Goal: Information Seeking & Learning: Learn about a topic

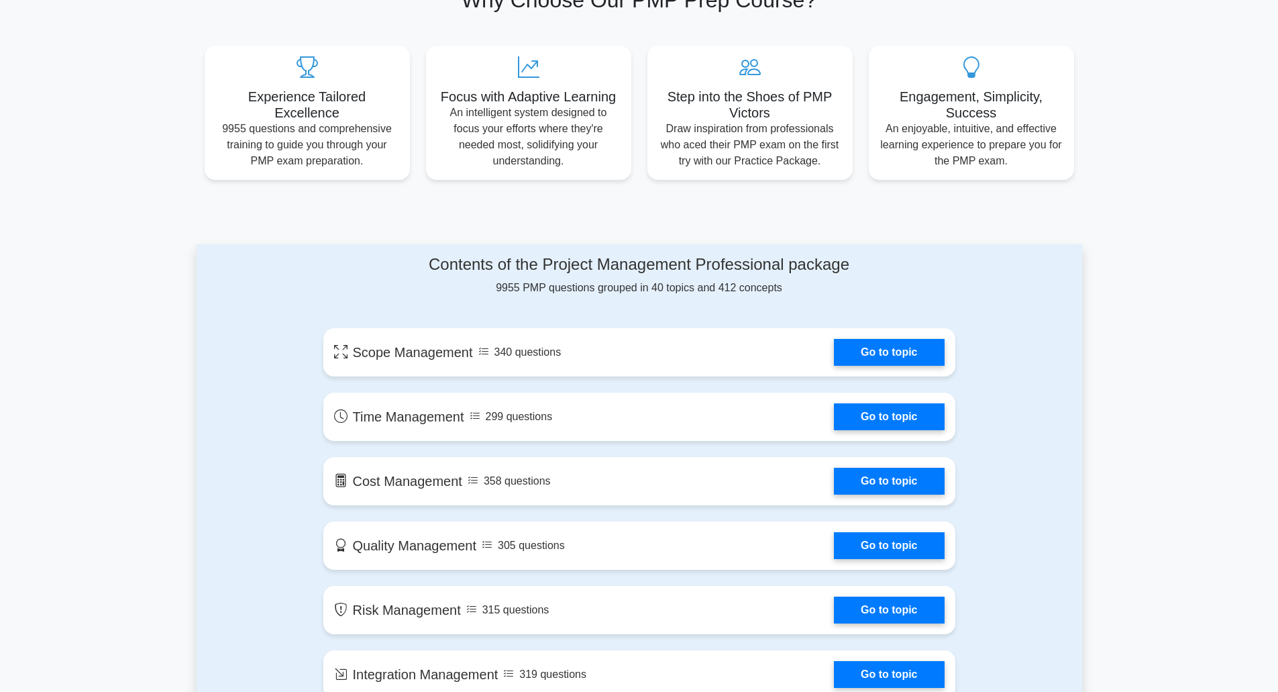
scroll to position [537, 0]
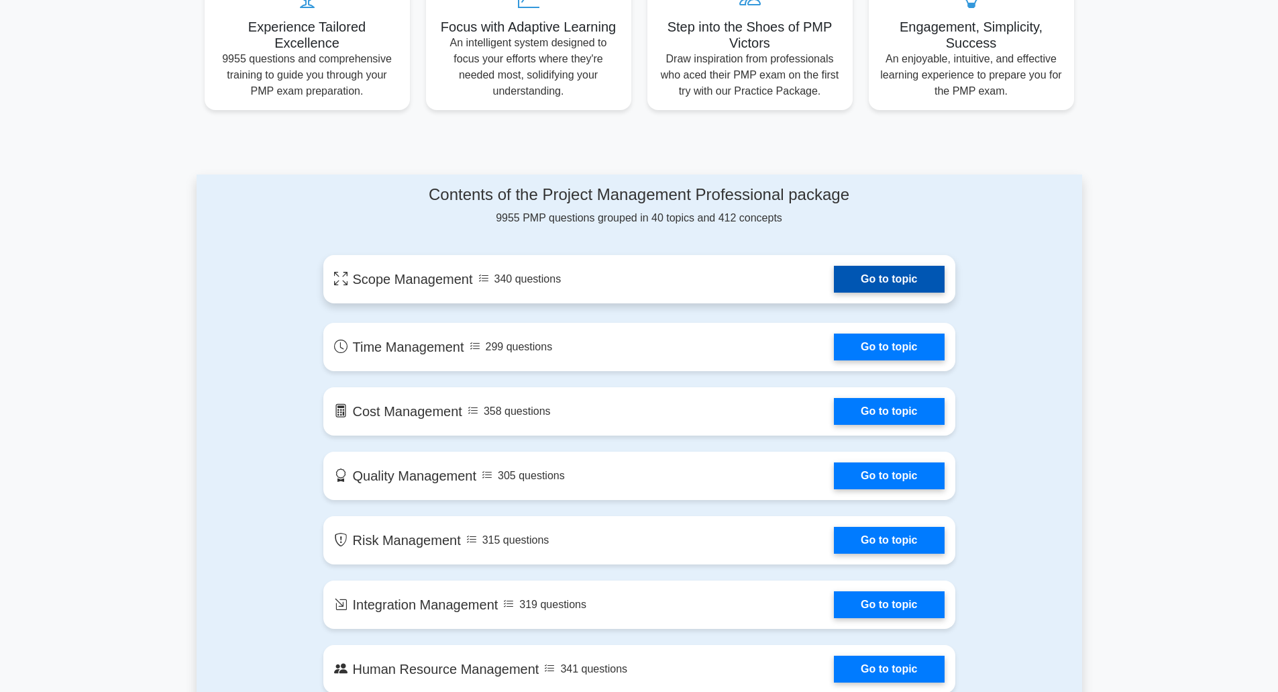
click at [893, 283] on link "Go to topic" at bounding box center [889, 279] width 110 height 27
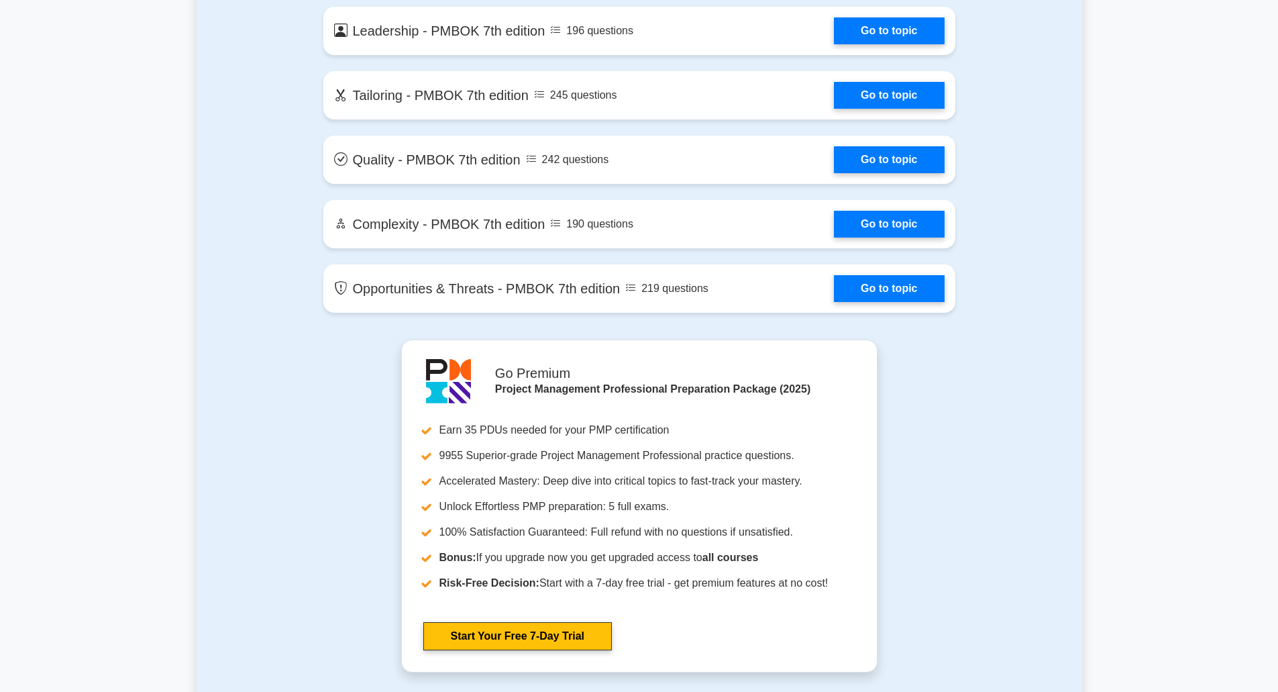
scroll to position [3019, 0]
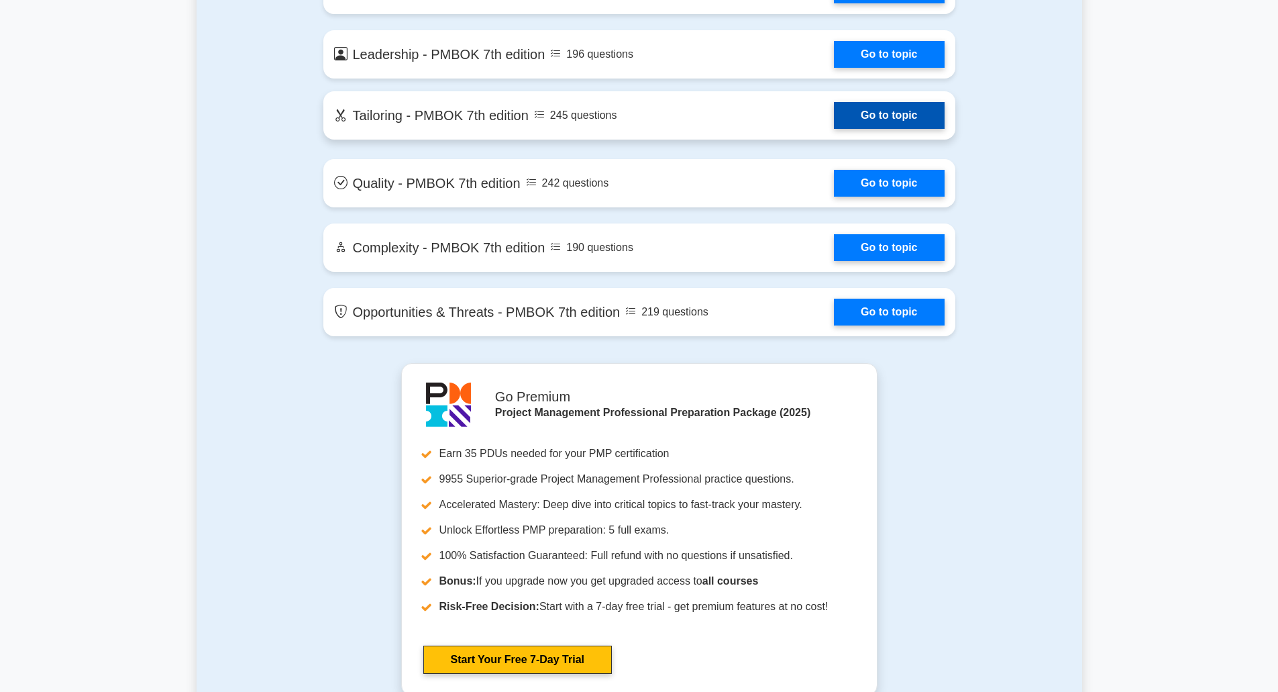
click at [871, 118] on link "Go to topic" at bounding box center [889, 115] width 110 height 27
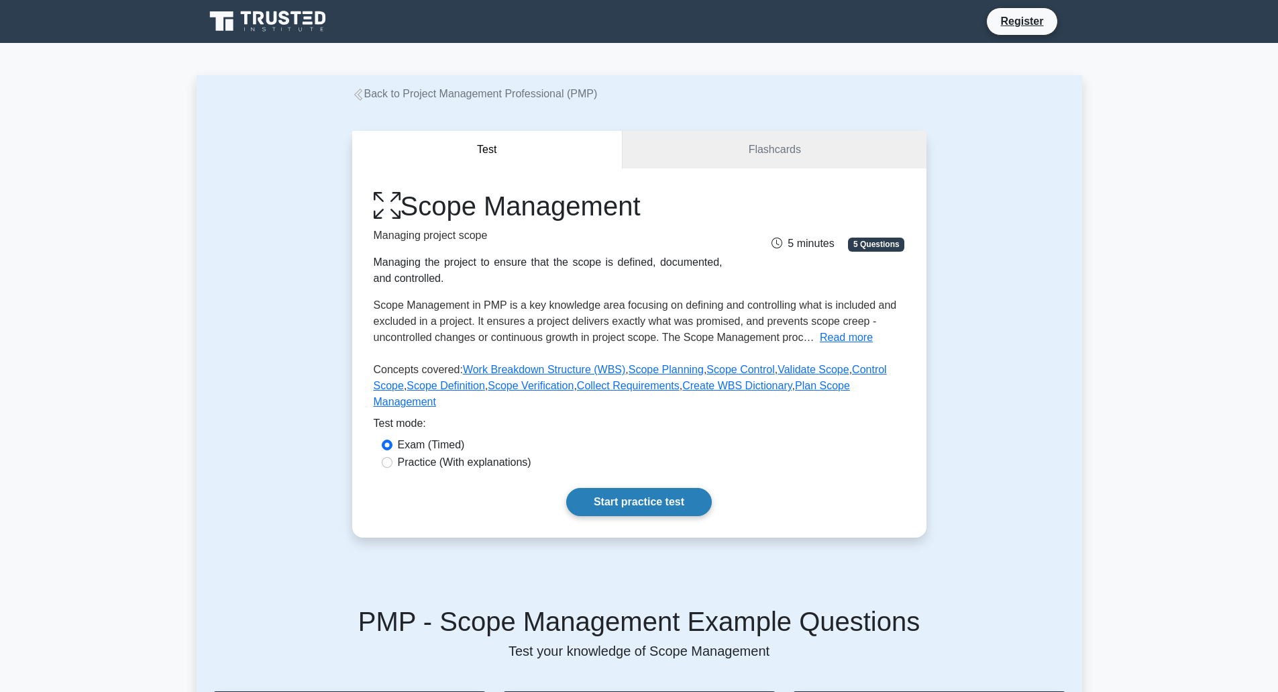
click at [662, 488] on link "Start practice test" at bounding box center [639, 502] width 146 height 28
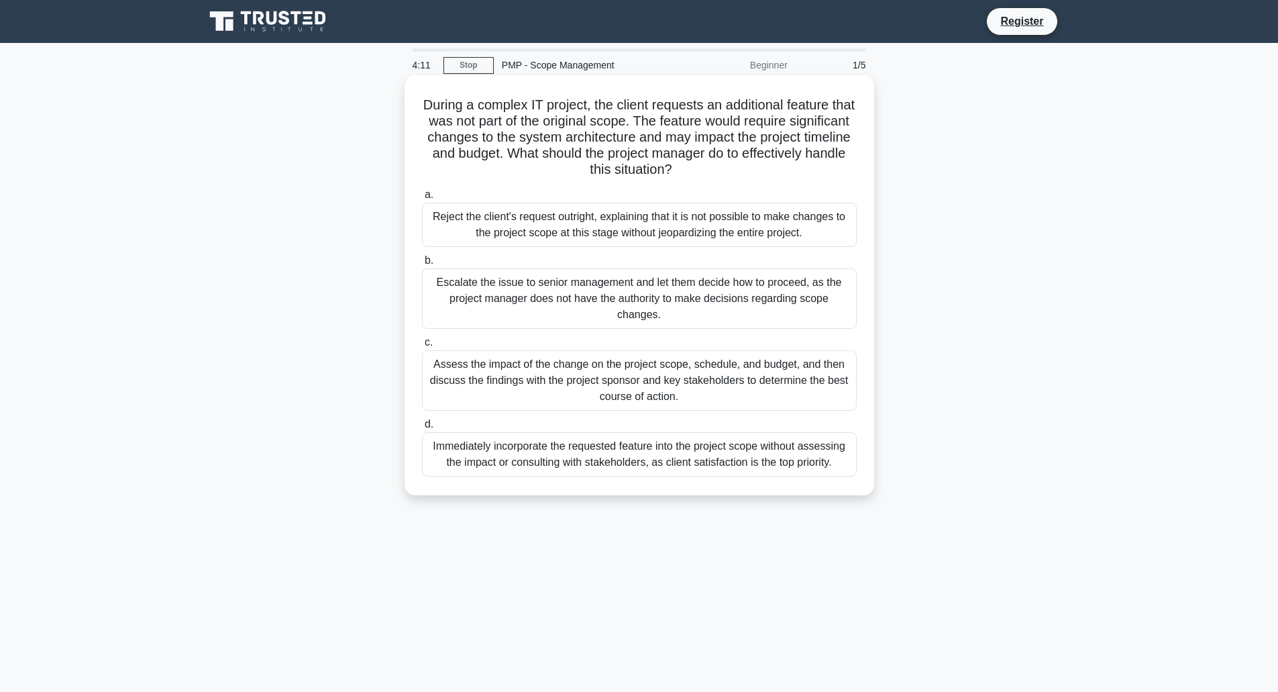
click at [584, 386] on div "Assess the impact of the change on the project scope, schedule, and budget, and…" at bounding box center [639, 380] width 435 height 60
click at [422, 347] on input "c. Assess the impact of the change on the project scope, schedule, and budget, …" at bounding box center [422, 342] width 0 height 9
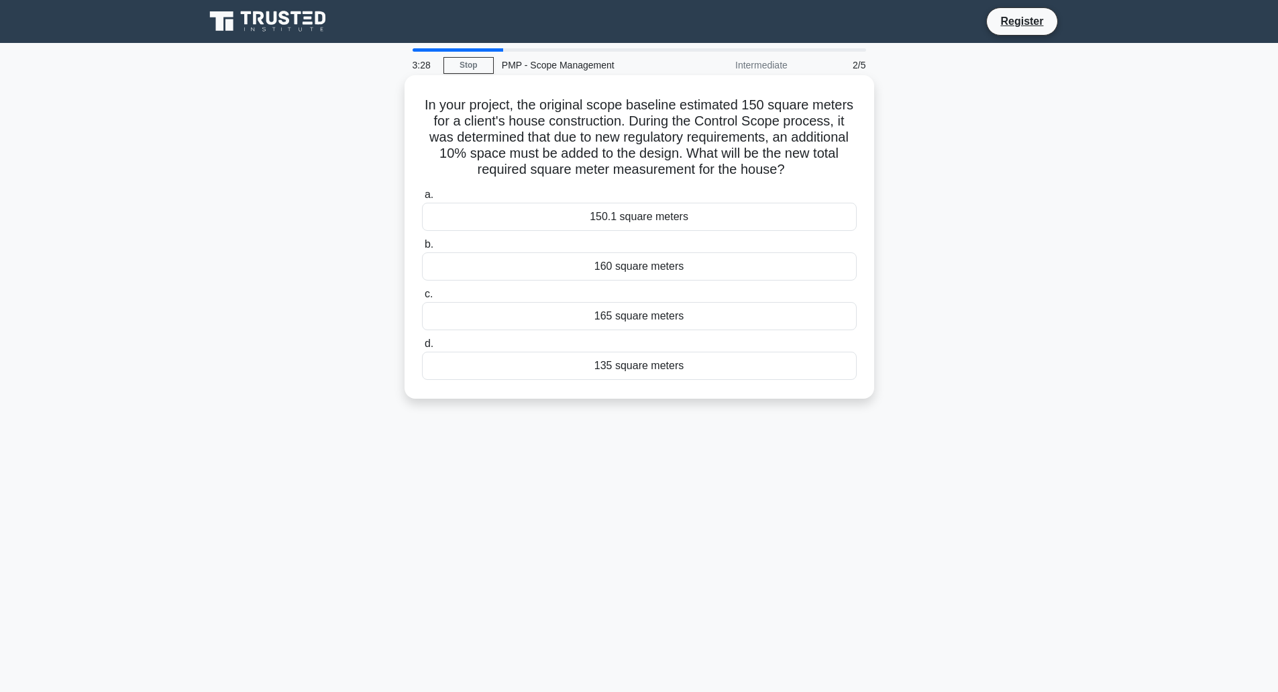
click at [627, 317] on div "165 square meters" at bounding box center [639, 316] width 435 height 28
click at [422, 298] on input "c. 165 square meters" at bounding box center [422, 294] width 0 height 9
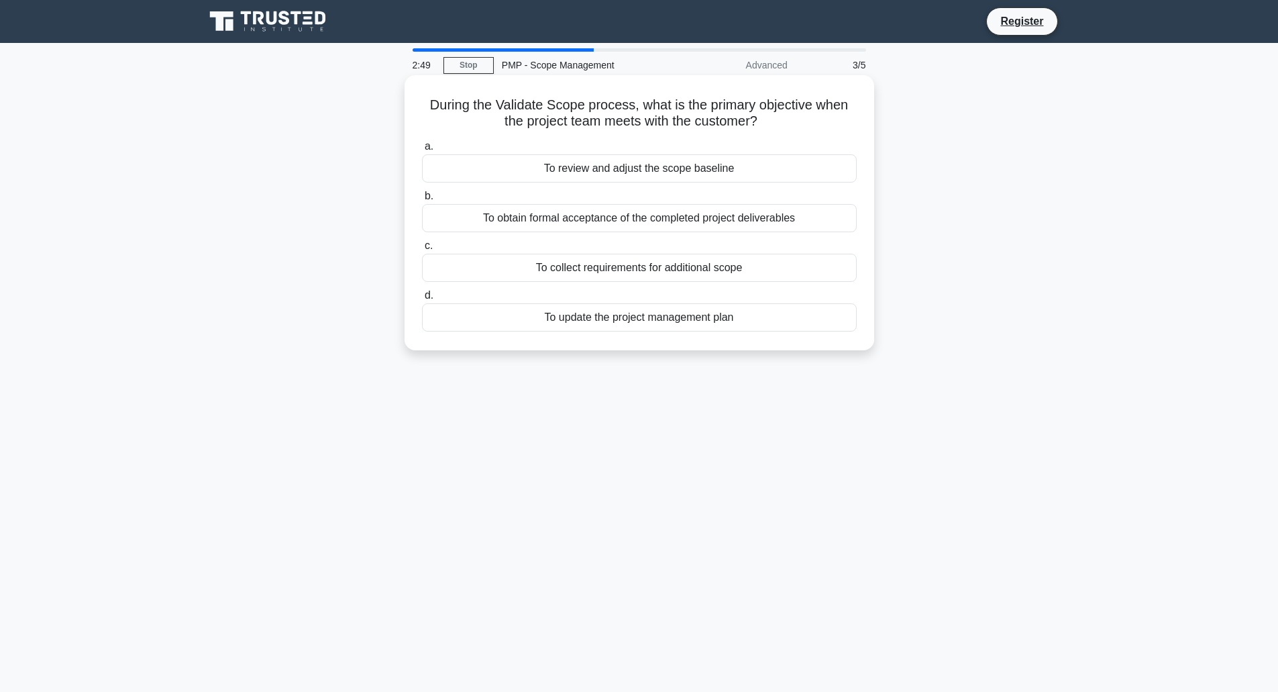
click at [618, 223] on div "To obtain formal acceptance of the completed project deliverables" at bounding box center [639, 218] width 435 height 28
click at [422, 201] on input "b. To obtain formal acceptance of the completed project deliverables" at bounding box center [422, 196] width 0 height 9
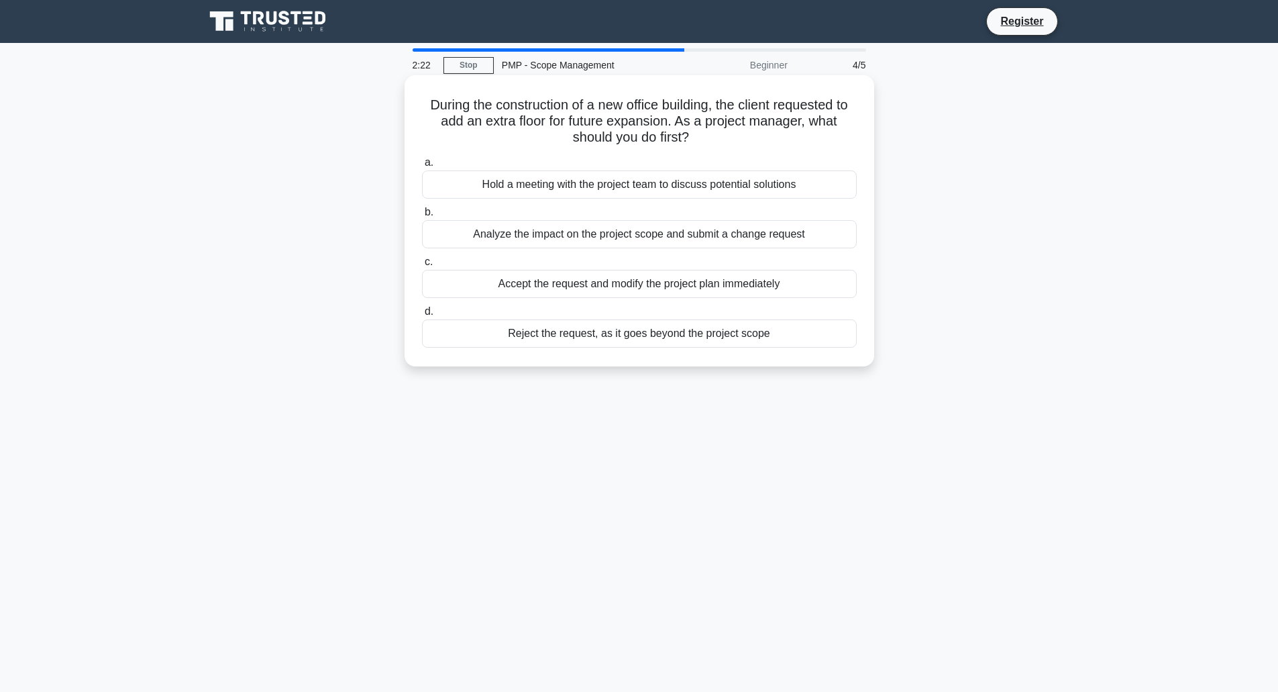
click at [628, 234] on div "Analyze the impact on the project scope and submit a change request" at bounding box center [639, 234] width 435 height 28
click at [422, 217] on input "b. Analyze the impact on the project scope and submit a change request" at bounding box center [422, 212] width 0 height 9
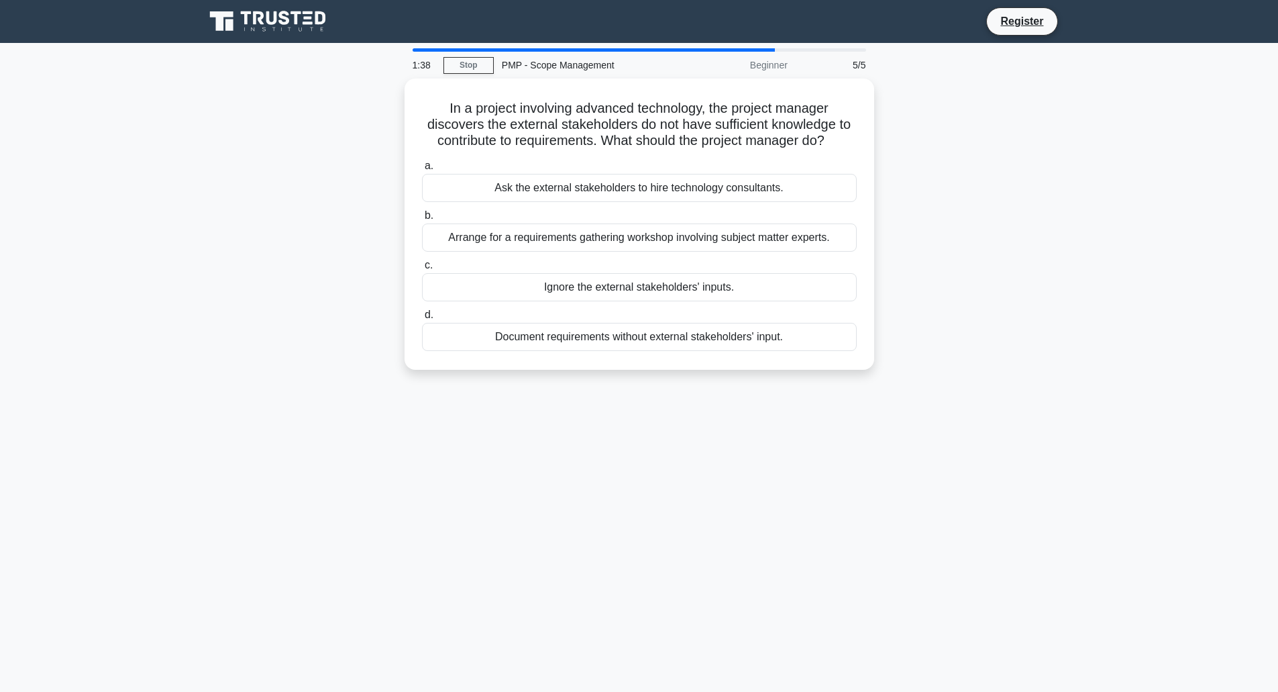
click at [628, 234] on div "Arrange for a requirements gathering workshop involving subject matter experts." at bounding box center [639, 237] width 435 height 28
click at [422, 220] on input "b. Arrange for a requirements gathering workshop involving subject matter exper…" at bounding box center [422, 215] width 0 height 9
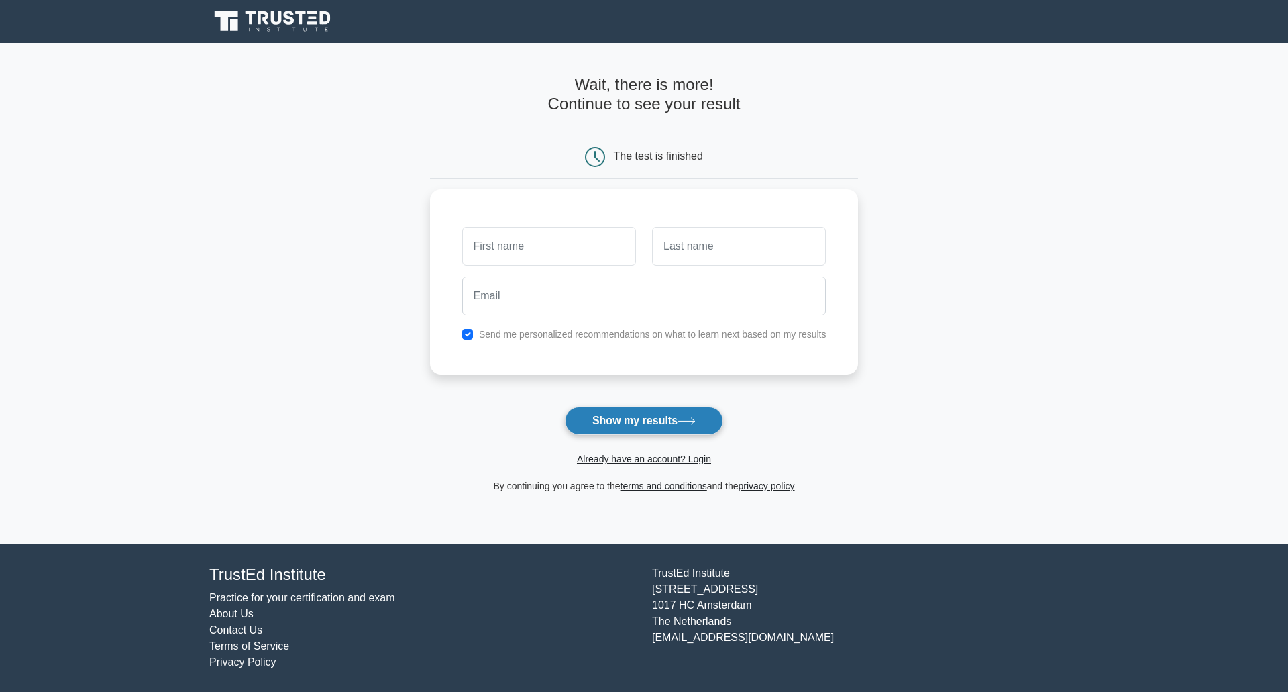
click at [649, 417] on button "Show my results" at bounding box center [644, 420] width 158 height 28
type input "Jacky"
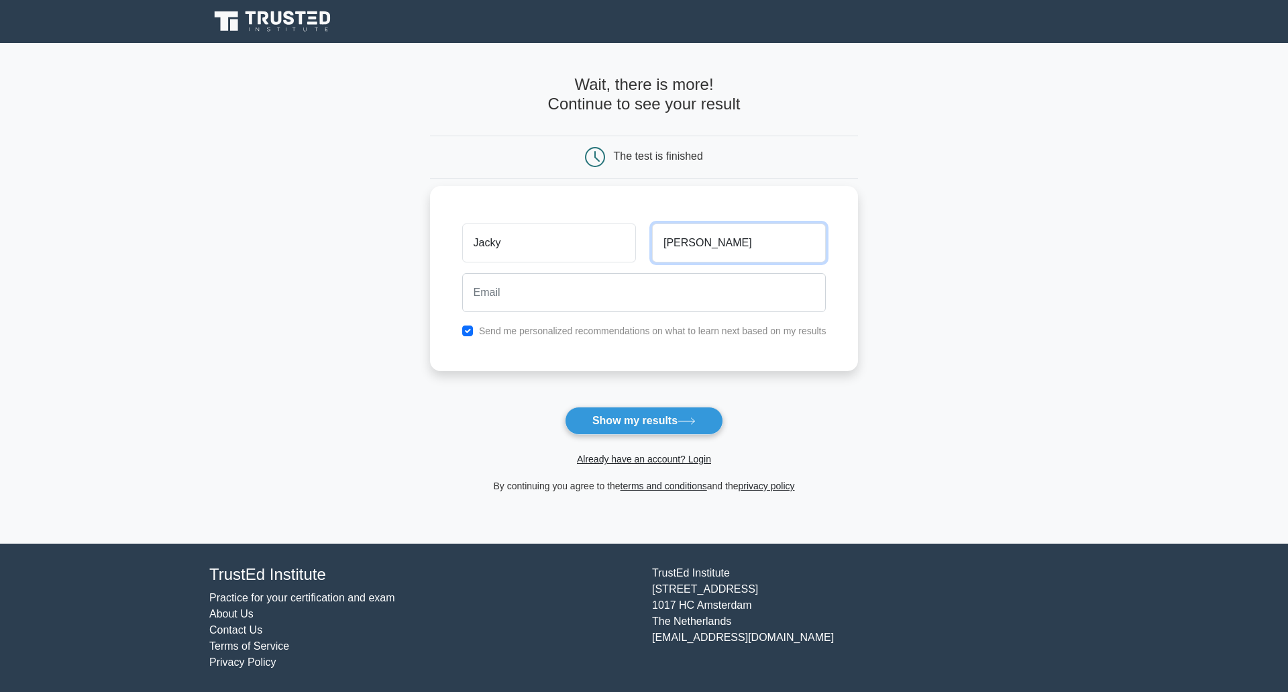
drag, startPoint x: 716, startPoint y: 249, endPoint x: 662, endPoint y: 248, distance: 54.4
click at [662, 248] on input "LAm" at bounding box center [739, 242] width 174 height 39
type input "Lam"
click at [470, 331] on input "checkbox" at bounding box center [467, 330] width 11 height 11
checkbox input "false"
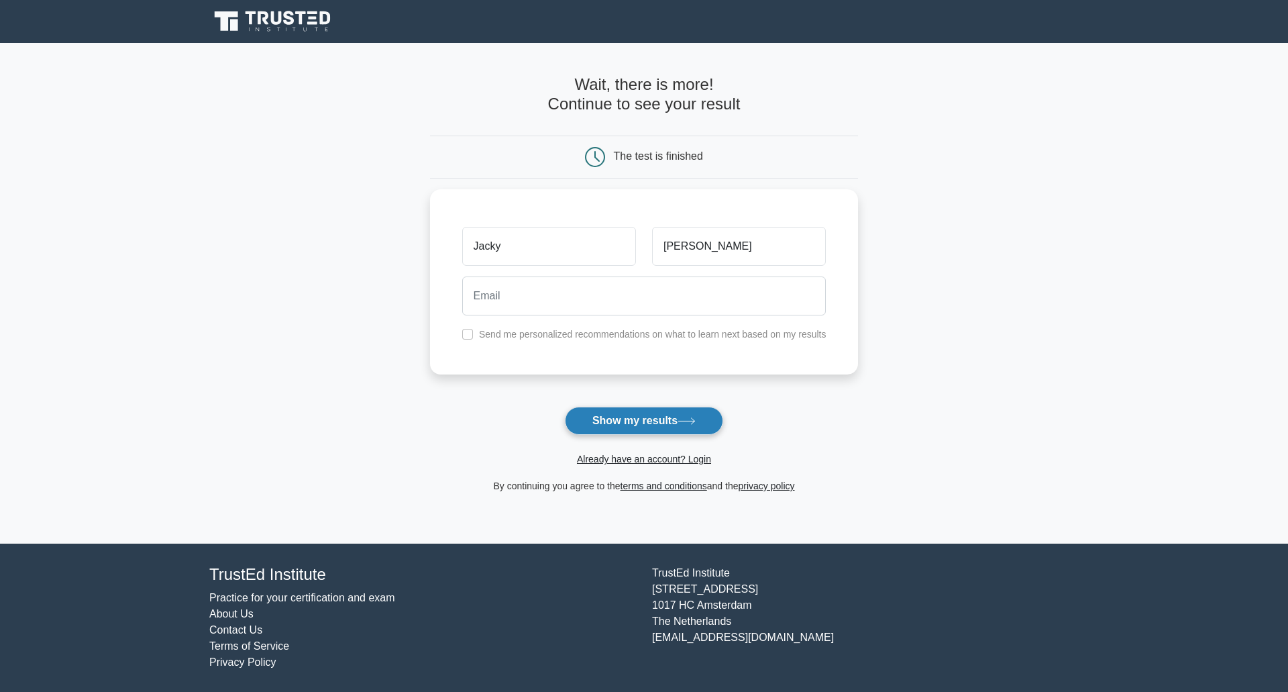
click at [671, 417] on button "Show my results" at bounding box center [644, 420] width 158 height 28
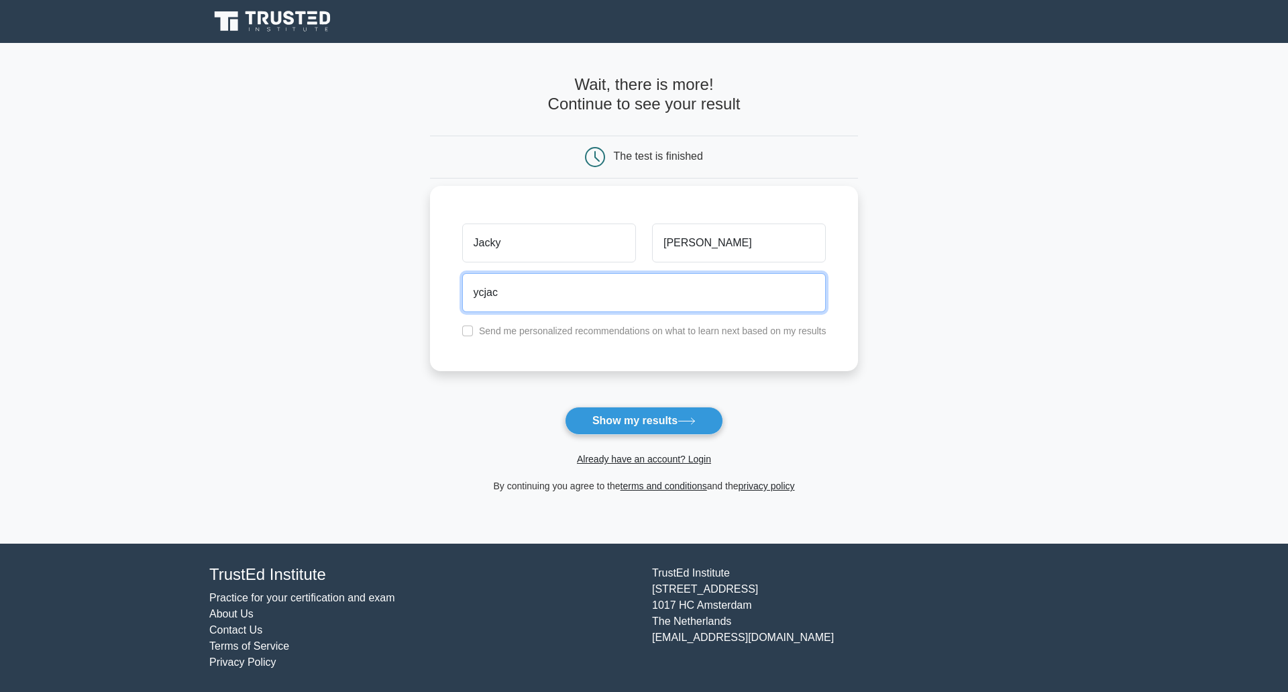
type input "ycjacky@yahoo.com.hk"
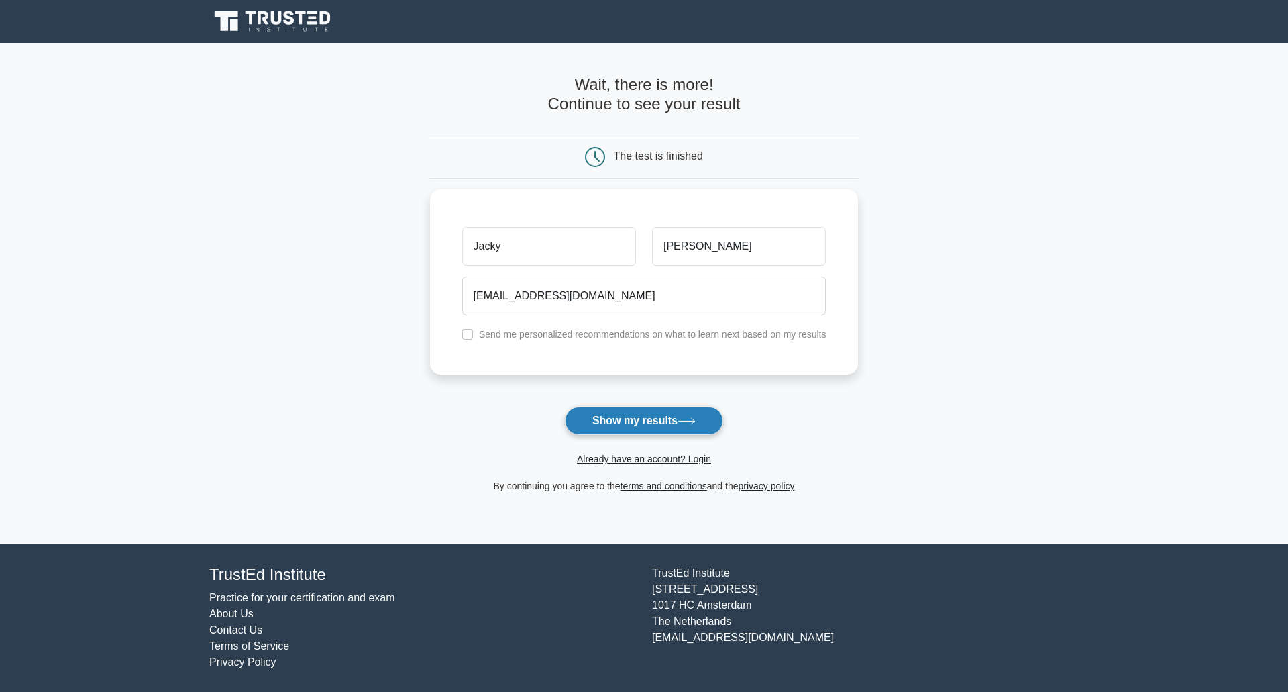
click at [675, 416] on button "Show my results" at bounding box center [644, 420] width 158 height 28
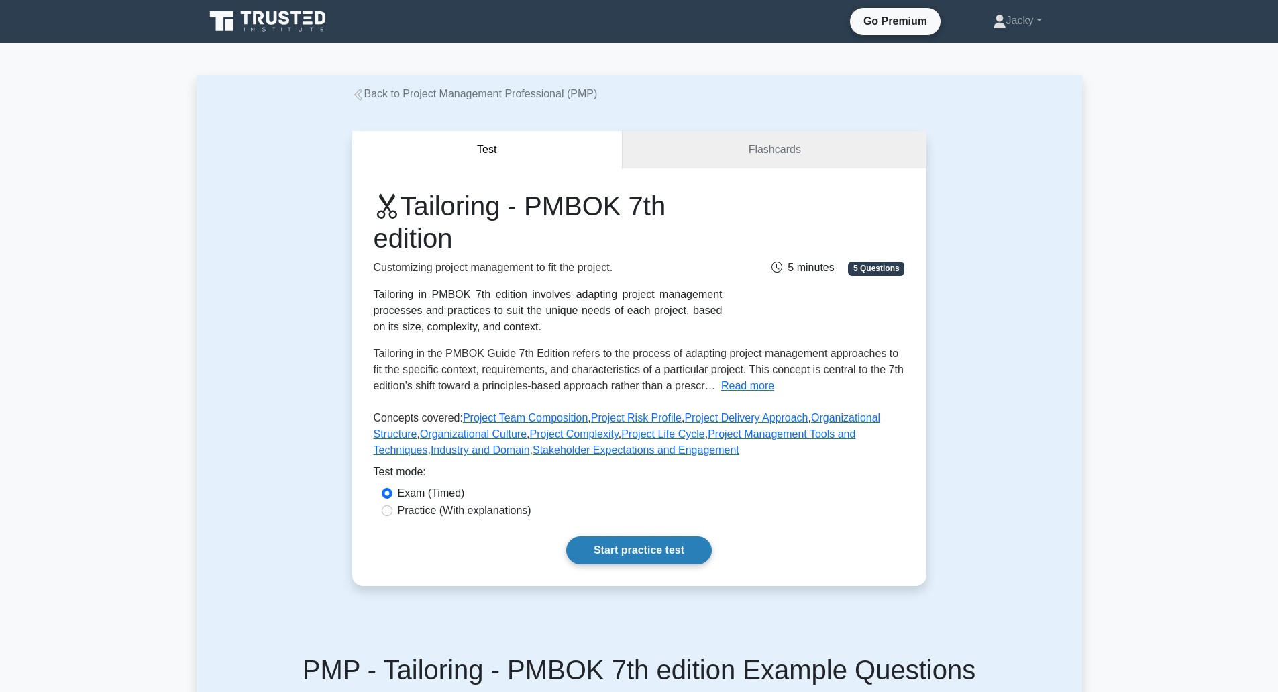
click at [620, 554] on link "Start practice test" at bounding box center [639, 550] width 146 height 28
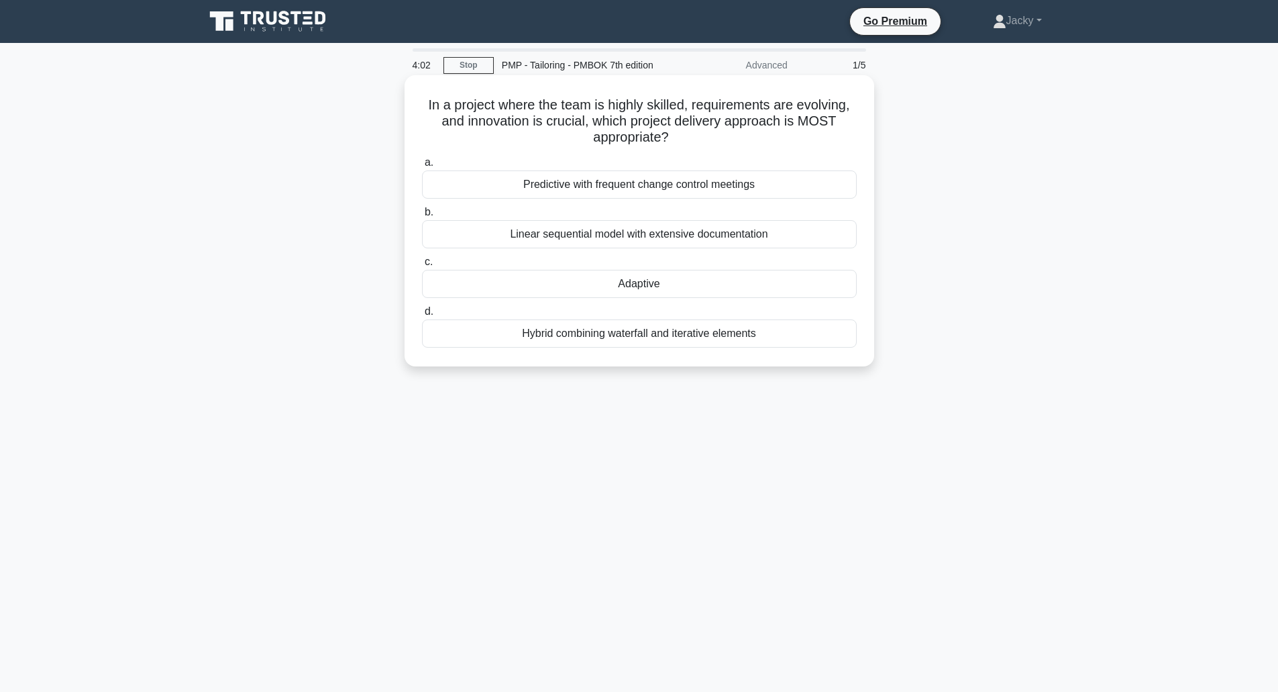
click at [675, 333] on div "Hybrid combining waterfall and iterative elements" at bounding box center [639, 333] width 435 height 28
click at [422, 316] on input "d. Hybrid combining waterfall and iterative elements" at bounding box center [422, 311] width 0 height 9
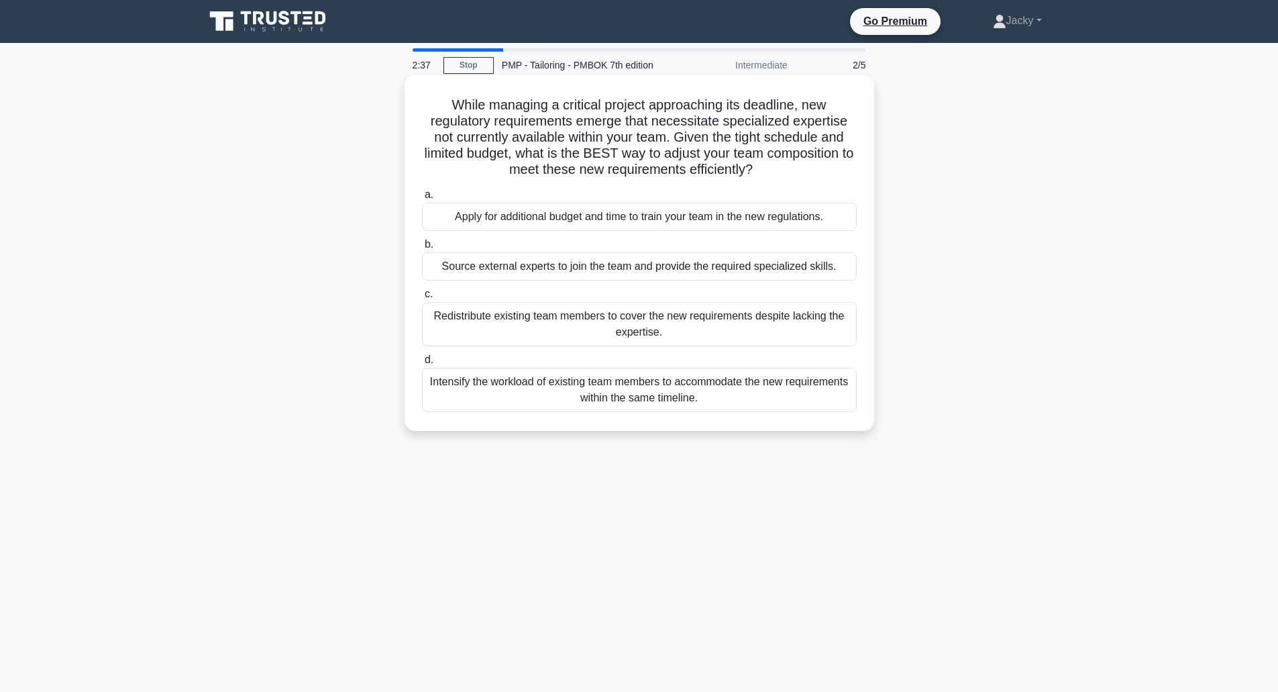
click at [665, 217] on div "Apply for additional budget and time to train your team in the new regulations." at bounding box center [639, 217] width 435 height 28
click at [422, 199] on input "a. Apply for additional budget and time to train your team in the new regulatio…" at bounding box center [422, 195] width 0 height 9
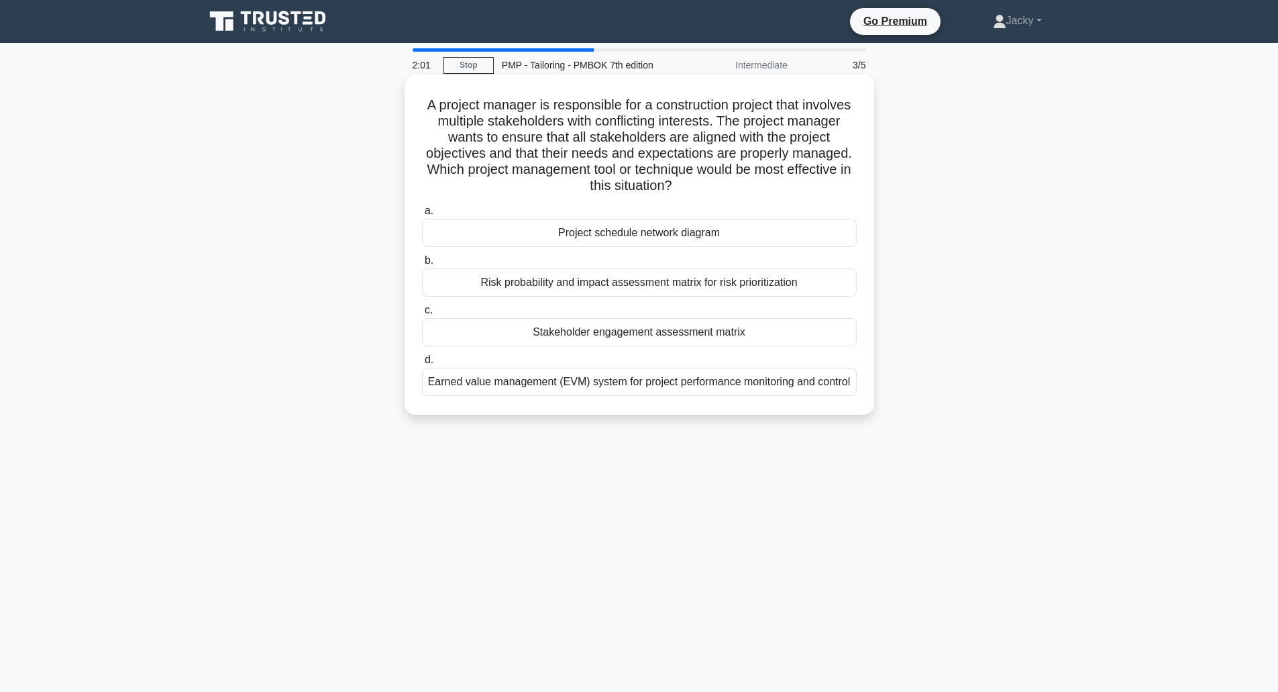
click at [698, 329] on div "Stakeholder engagement assessment matrix" at bounding box center [639, 332] width 435 height 28
click at [422, 315] on input "c. Stakeholder engagement assessment matrix" at bounding box center [422, 310] width 0 height 9
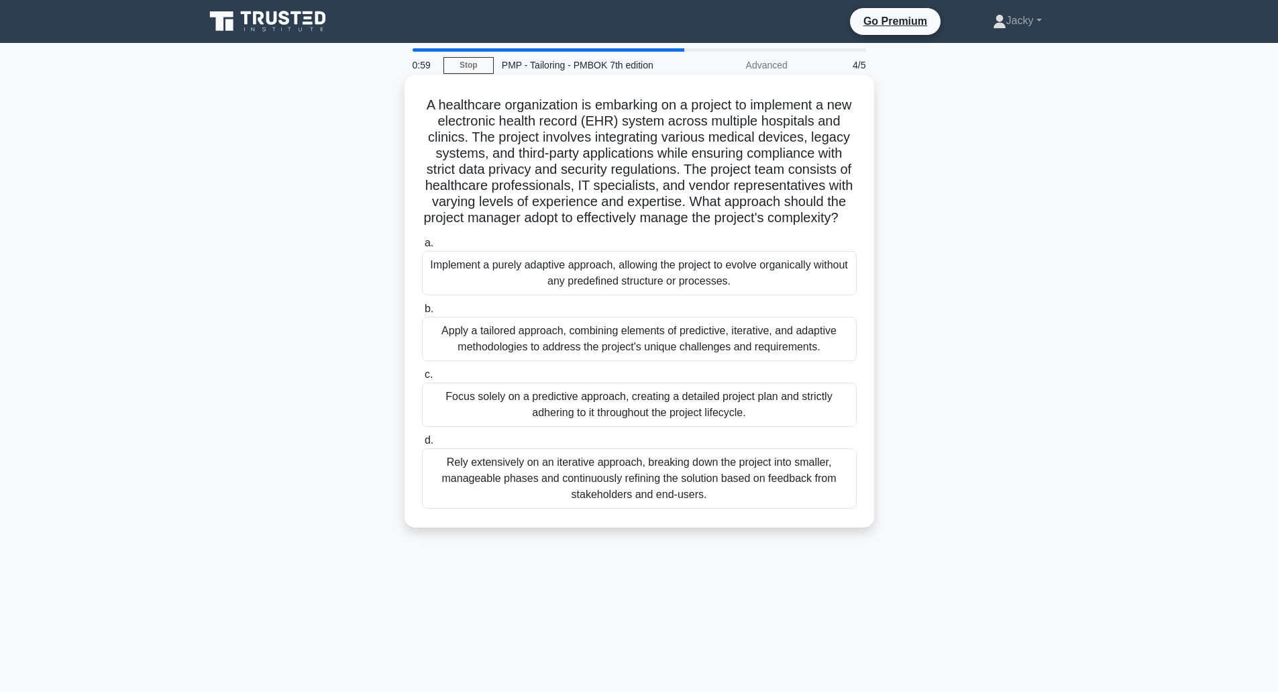
click at [695, 351] on div "Apply a tailored approach, combining elements of predictive, iterative, and ada…" at bounding box center [639, 339] width 435 height 44
click at [422, 313] on input "b. Apply a tailored approach, combining elements of predictive, iterative, and …" at bounding box center [422, 309] width 0 height 9
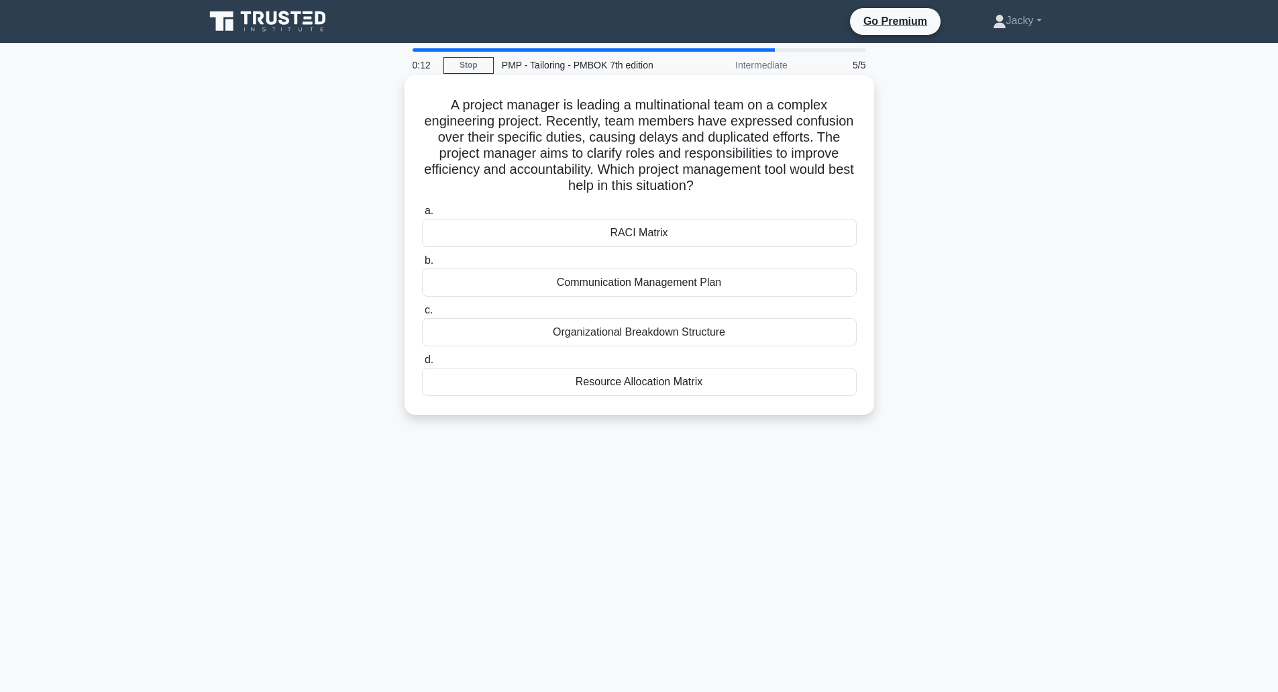
click at [739, 286] on div "Communication Management Plan" at bounding box center [639, 282] width 435 height 28
click at [422, 265] on input "b. Communication Management Plan" at bounding box center [422, 260] width 0 height 9
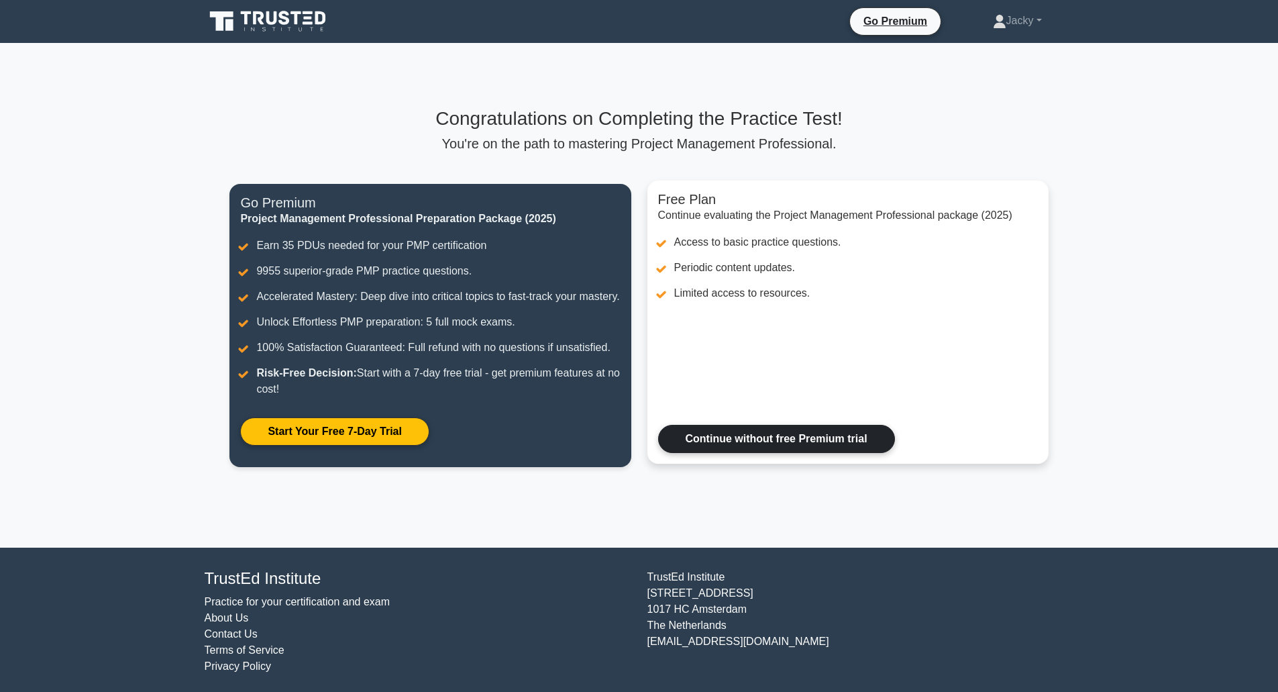
click at [706, 453] on link "Continue without free Premium trial" at bounding box center [776, 439] width 237 height 28
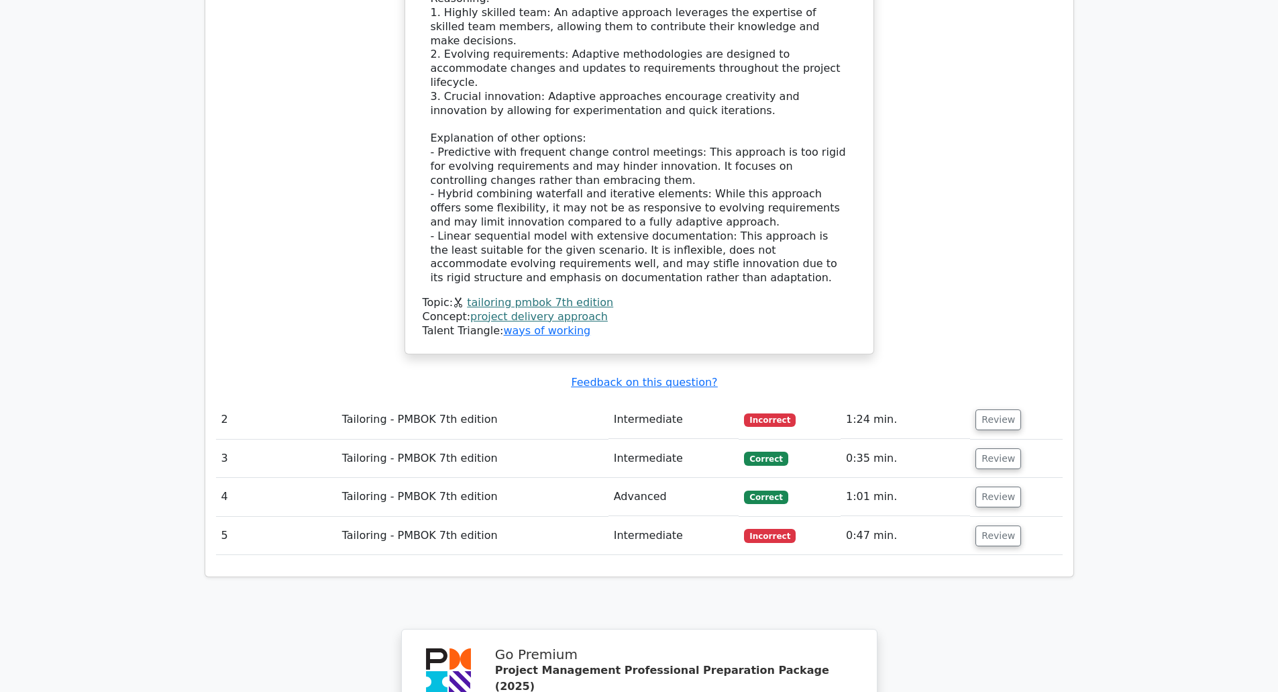
scroll to position [1457, 0]
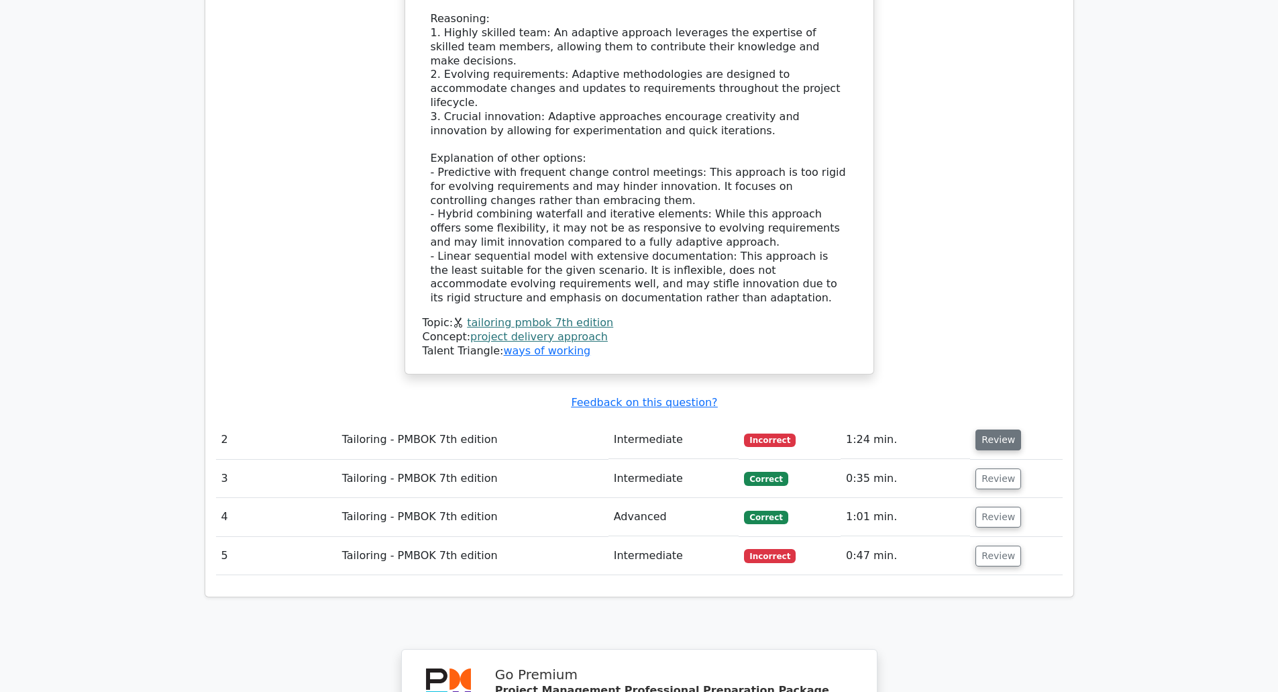
click at [978, 429] on button "Review" at bounding box center [998, 439] width 46 height 21
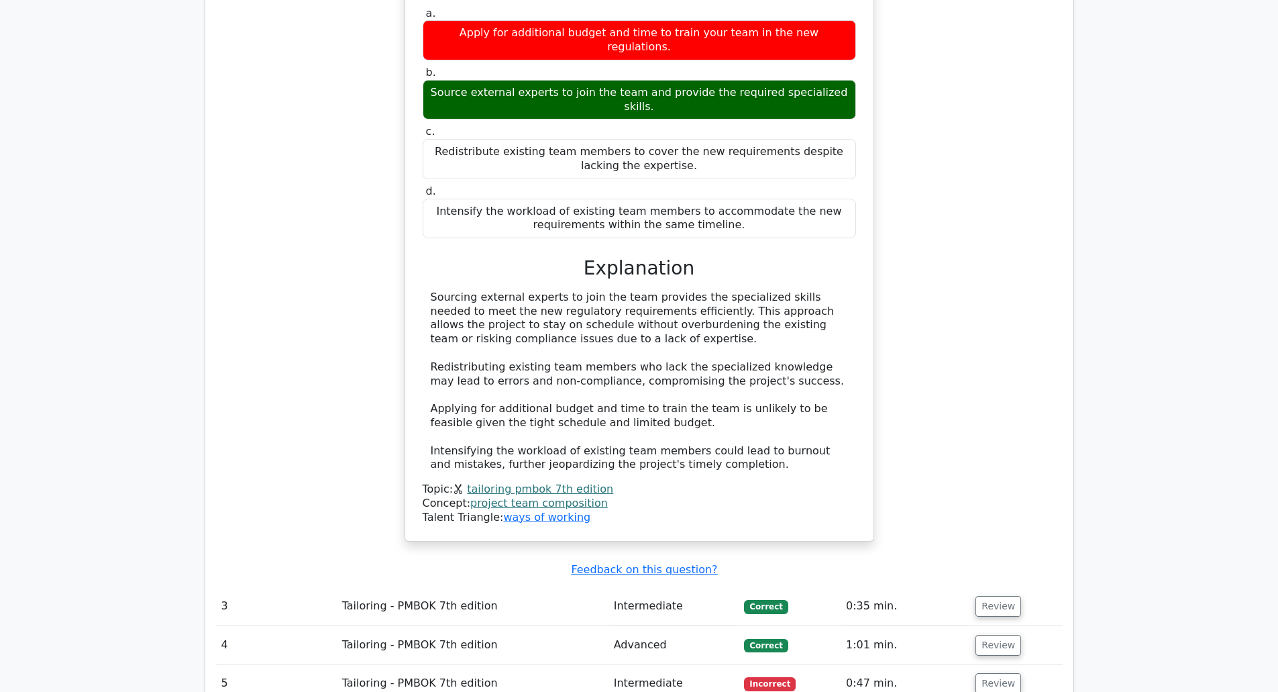
scroll to position [2061, 0]
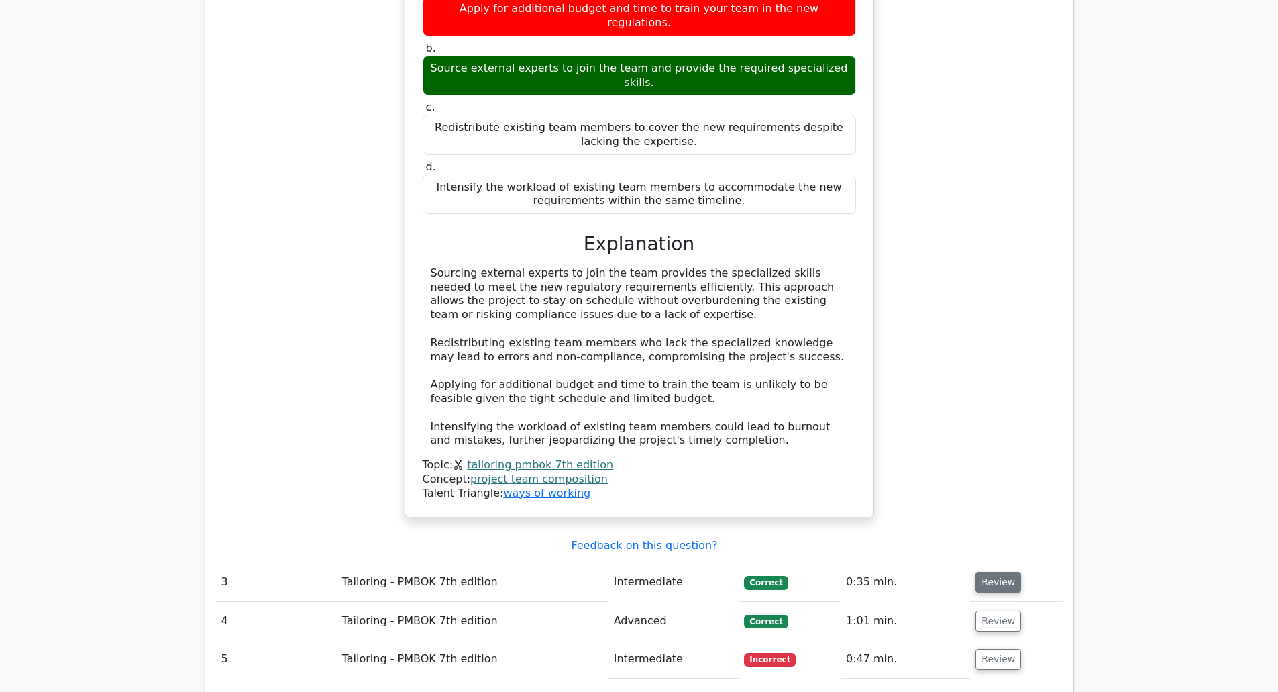
click at [994, 572] on button "Review" at bounding box center [998, 582] width 46 height 21
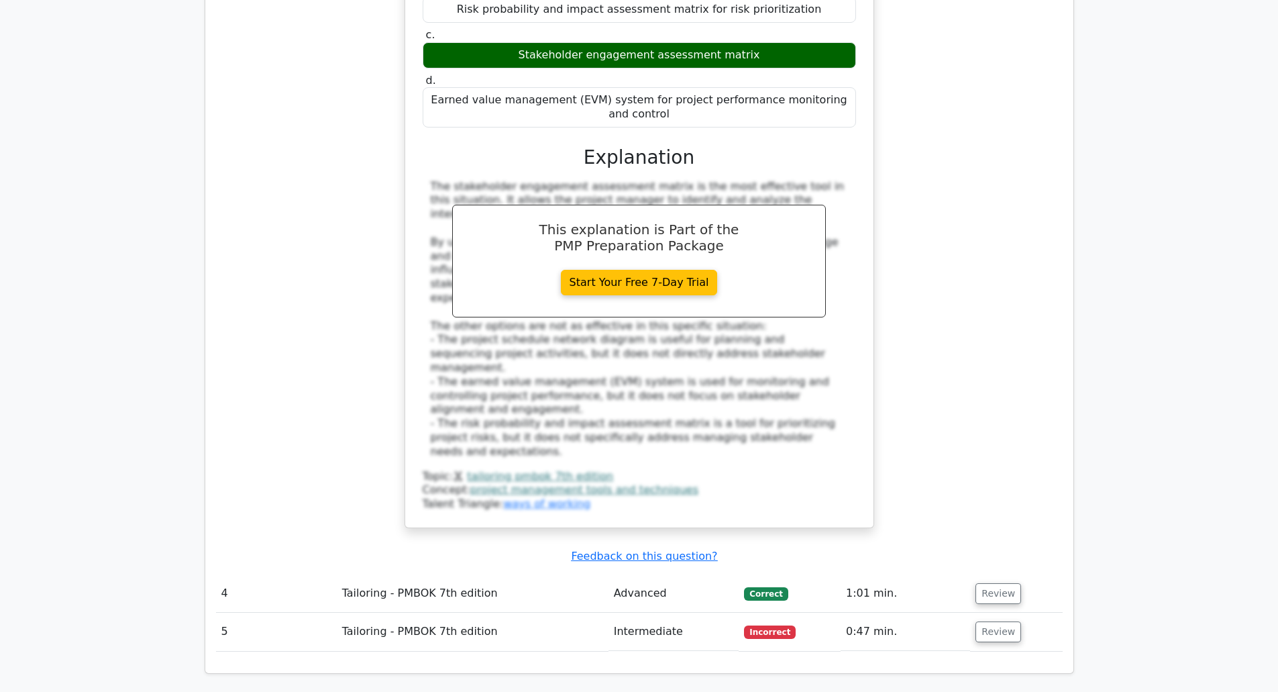
scroll to position [2866, 0]
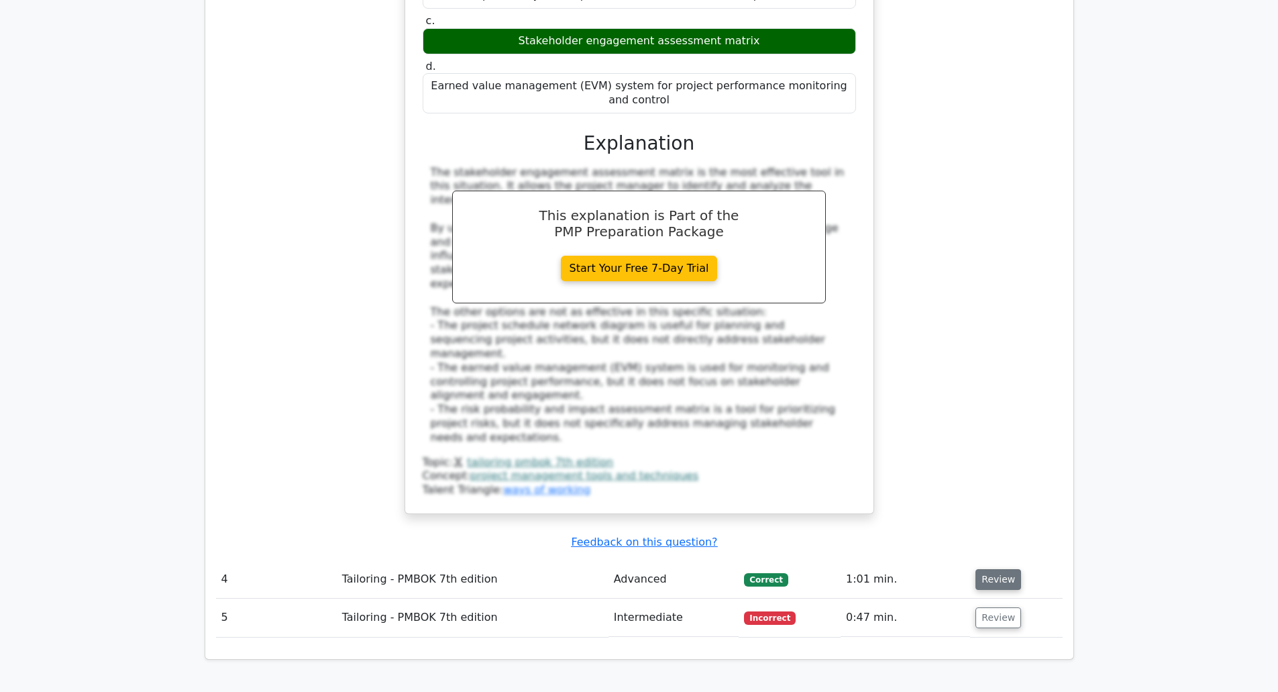
click at [999, 569] on button "Review" at bounding box center [998, 579] width 46 height 21
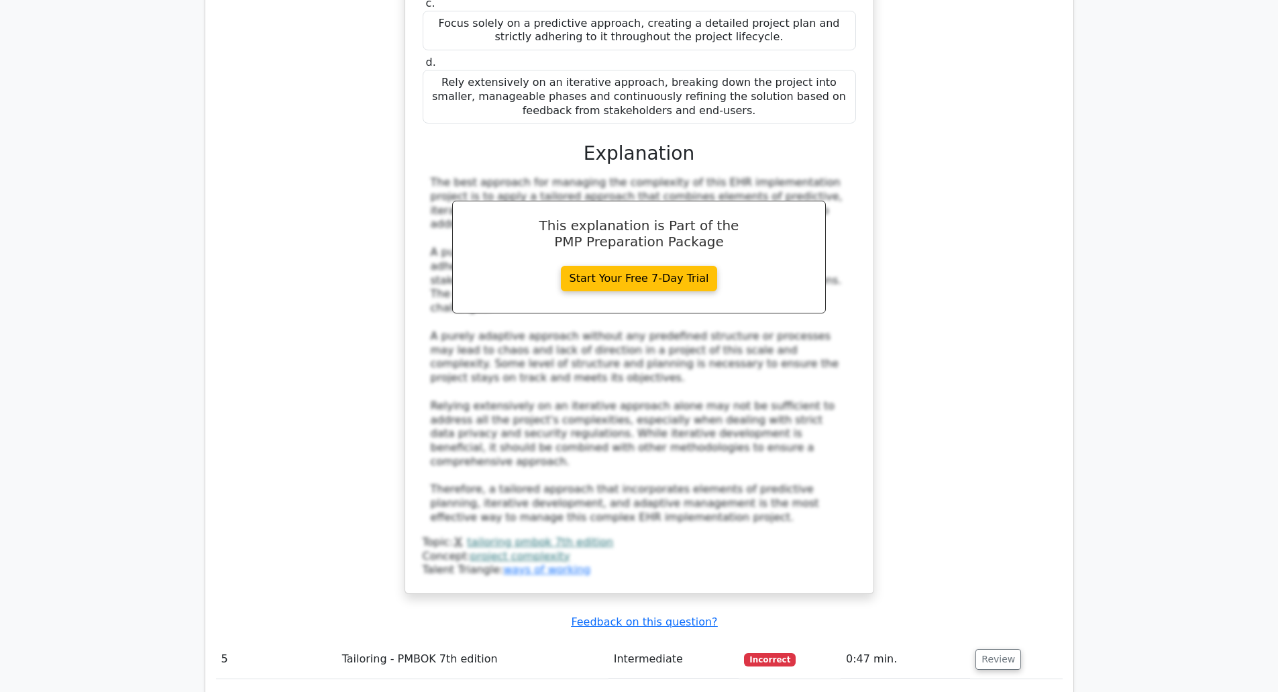
scroll to position [3805, 0]
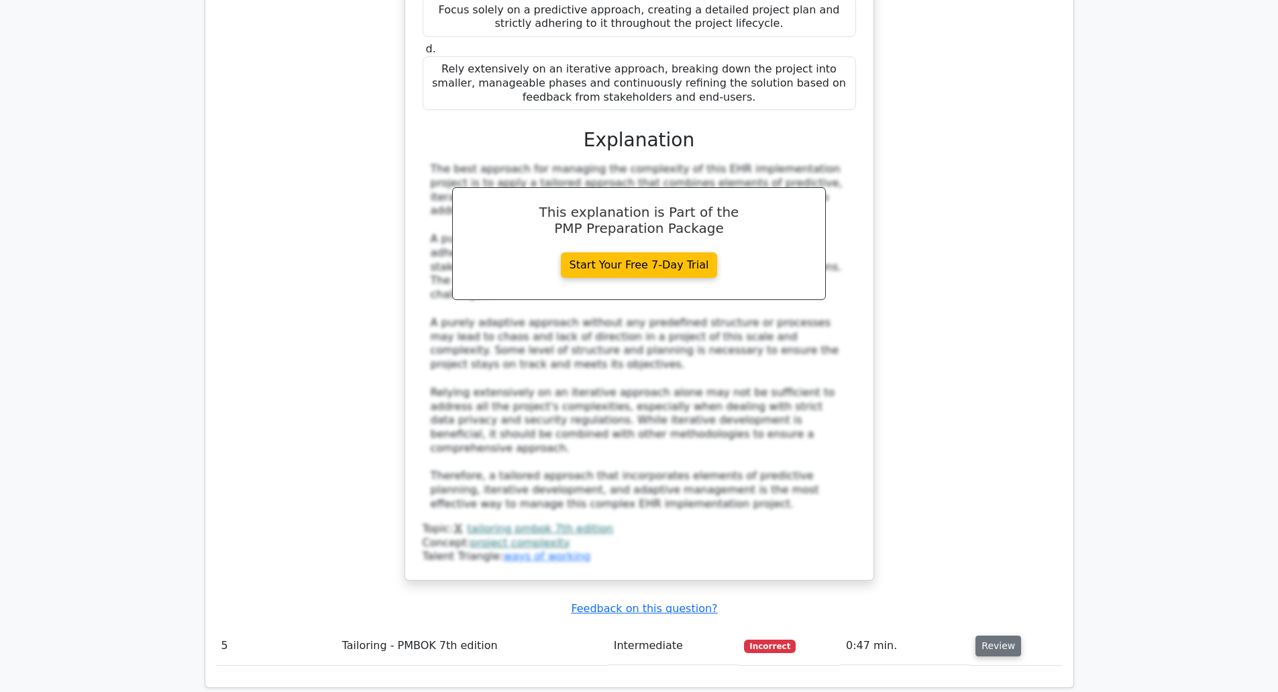
click at [984, 635] on button "Review" at bounding box center [998, 645] width 46 height 21
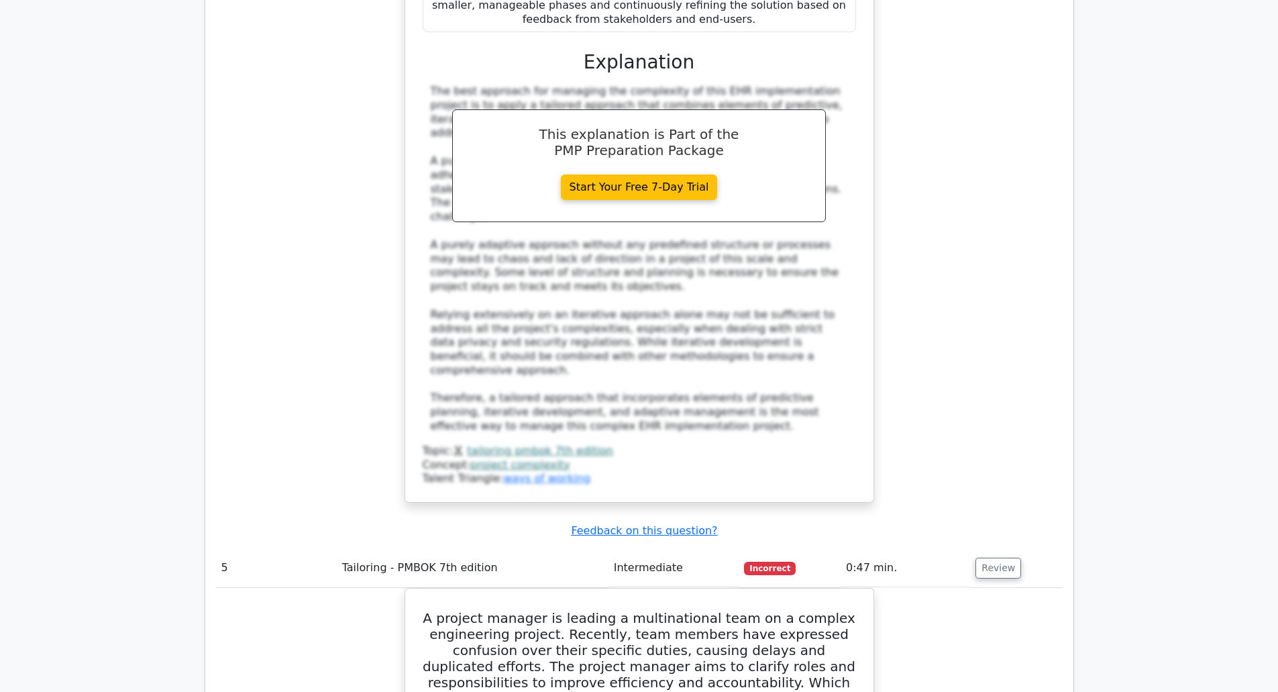
scroll to position [4006, 0]
